Goal: Information Seeking & Learning: Check status

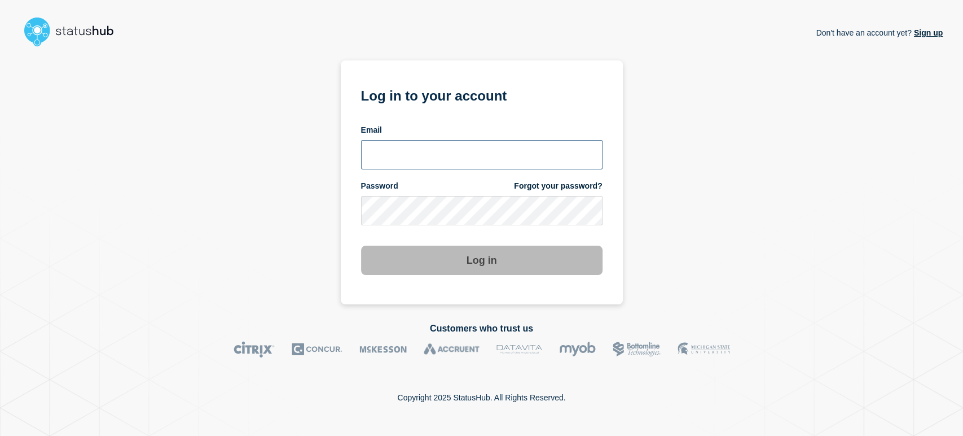
click at [442, 147] on input "email input" at bounding box center [482, 154] width 242 height 29
type input "sean.webb@conexon.us"
click at [361, 245] on button "Log in" at bounding box center [482, 259] width 242 height 29
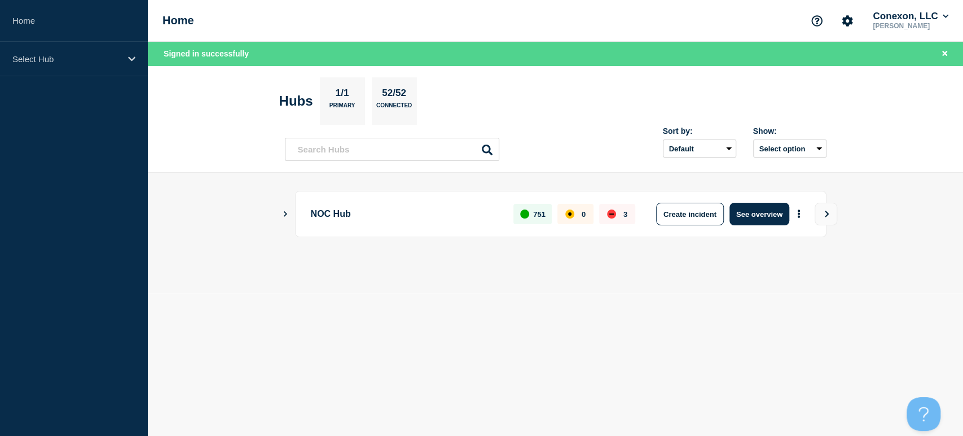
click at [766, 225] on div "NOC Hub 751 0 3 Create incident See overview" at bounding box center [561, 214] width 532 height 46
click at [763, 215] on button "See overview" at bounding box center [760, 214] width 60 height 23
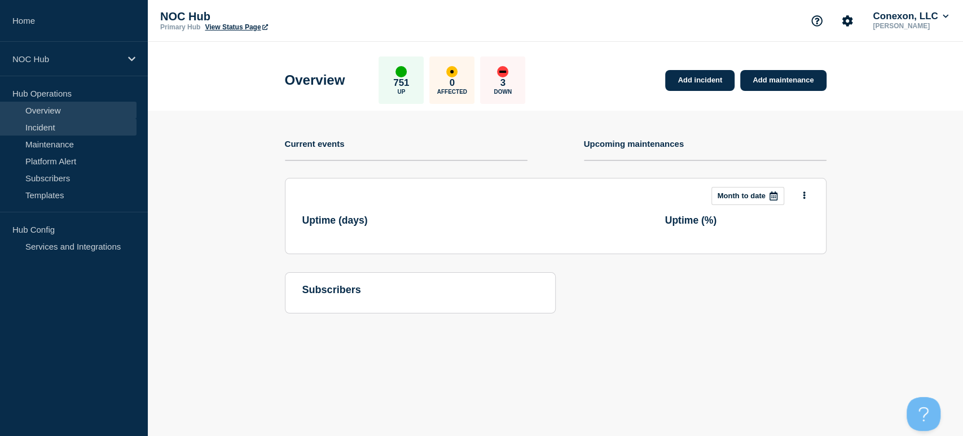
click at [102, 122] on link "Incident" at bounding box center [68, 127] width 137 height 17
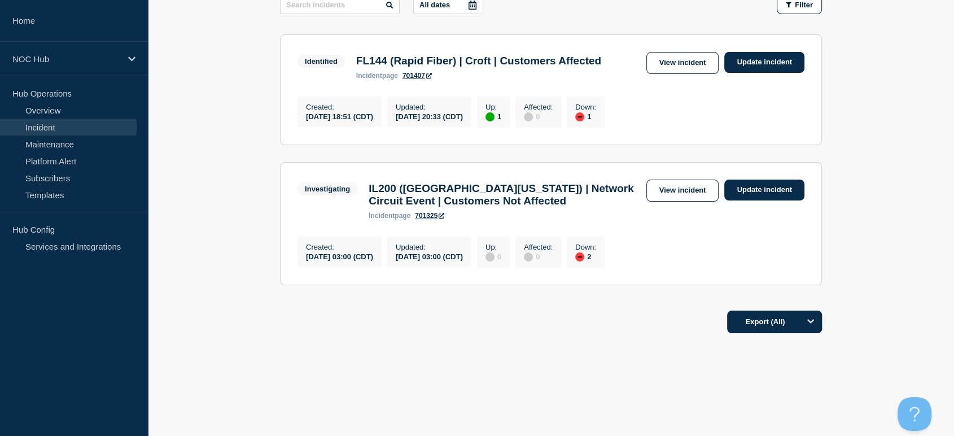
scroll to position [146, 0]
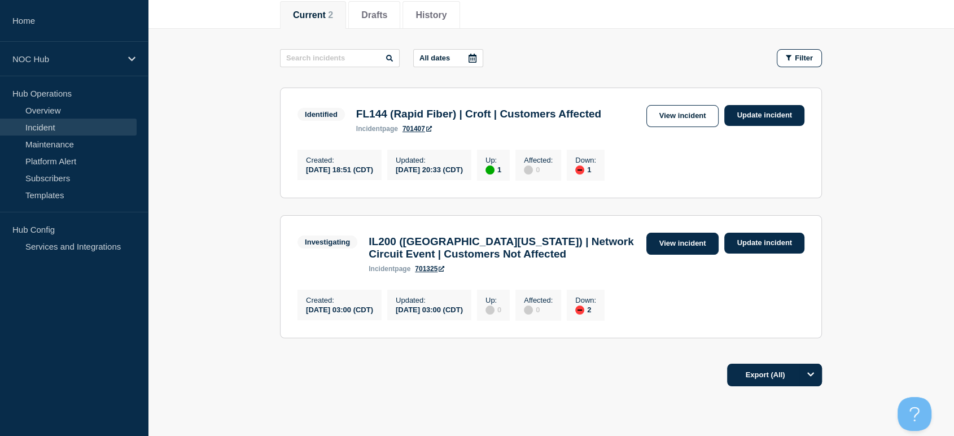
click at [677, 243] on link "View incident" at bounding box center [682, 244] width 73 height 22
